Goal: Navigation & Orientation: Find specific page/section

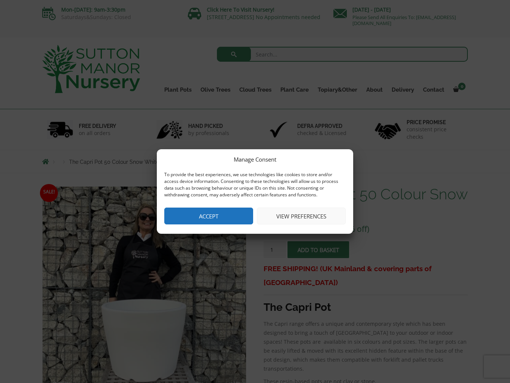
click at [223, 220] on button "Accept" at bounding box center [208, 215] width 89 height 17
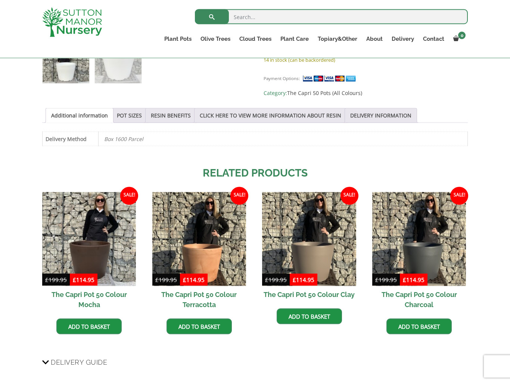
scroll to position [352, 0]
click at [81, 165] on h2 "Related products" at bounding box center [255, 173] width 426 height 16
click at [139, 112] on link "POT SIZES" at bounding box center [129, 115] width 25 height 14
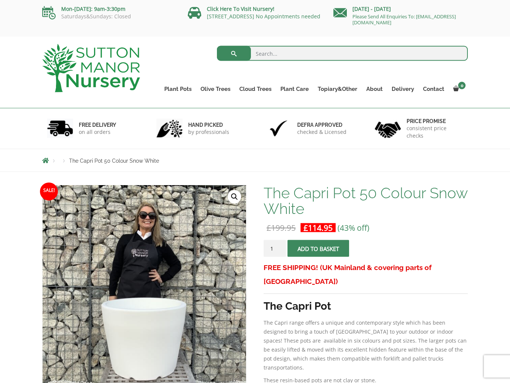
scroll to position [0, 0]
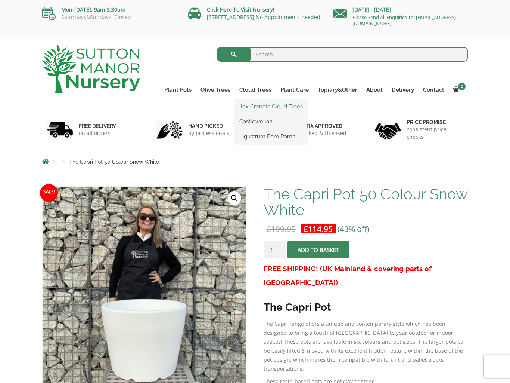
click at [274, 105] on link "Ilex Crenata Cloud Trees" at bounding box center [271, 106] width 72 height 11
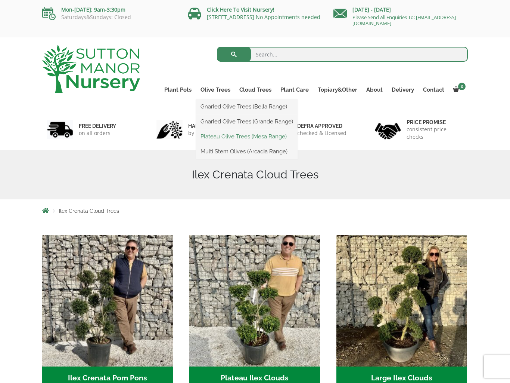
click at [243, 135] on link "Plateau Olive Trees (Mesa Range)" at bounding box center [247, 136] width 102 height 11
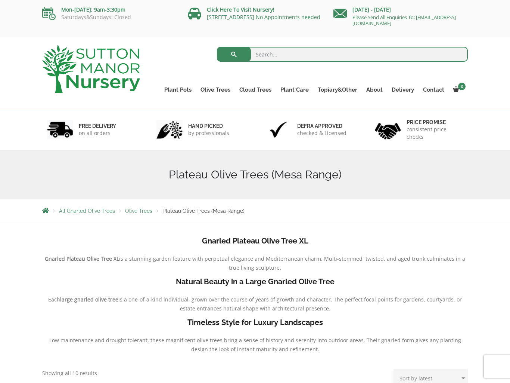
click at [207, 83] on ul "Plant Pots Resin Bonded Pots The Amalfi Pots The Milan Pots The Capri Pots The …" at bounding box center [314, 84] width 308 height 34
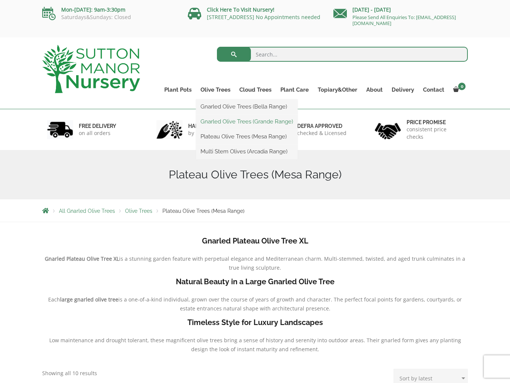
click at [214, 122] on link "Gnarled Olive Trees (Grande Range)" at bounding box center [247, 121] width 102 height 11
